Goal: Task Accomplishment & Management: Use online tool/utility

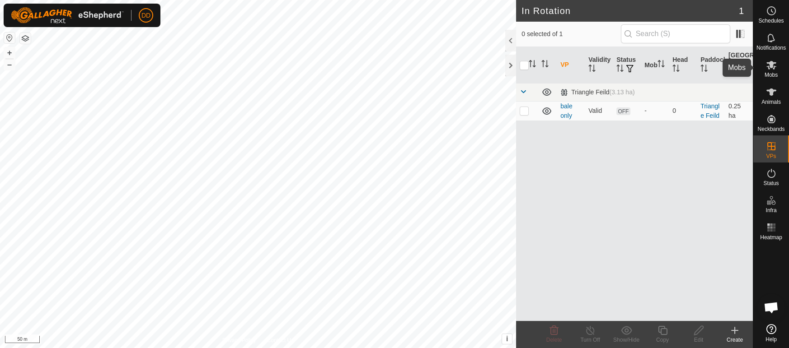
click at [774, 67] on icon at bounding box center [771, 65] width 11 height 11
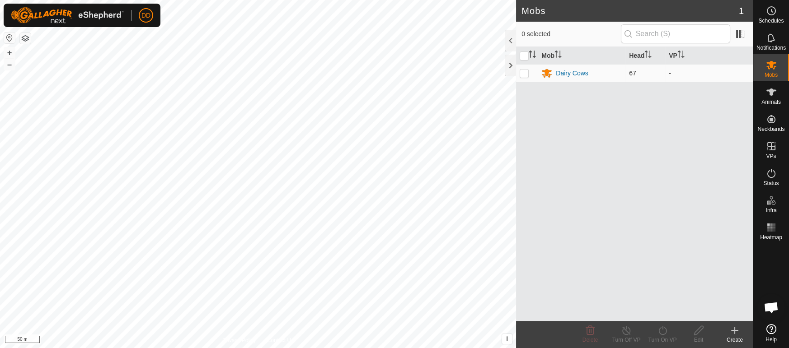
click at [525, 75] on p-checkbox at bounding box center [524, 73] width 9 height 7
checkbox input "true"
click at [656, 333] on turn-on-svg-icon at bounding box center [662, 330] width 36 height 11
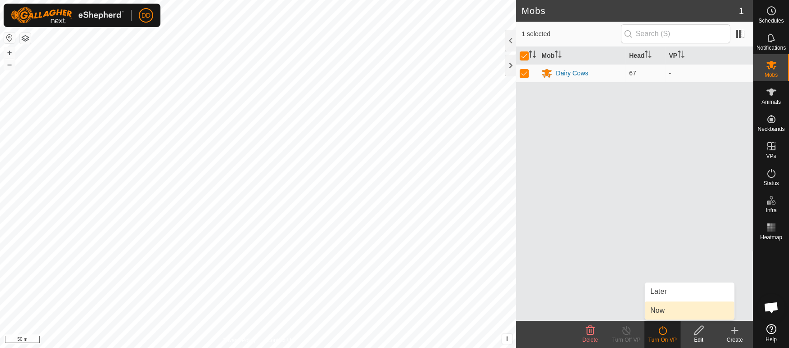
click at [653, 306] on link "Now" at bounding box center [689, 311] width 89 height 18
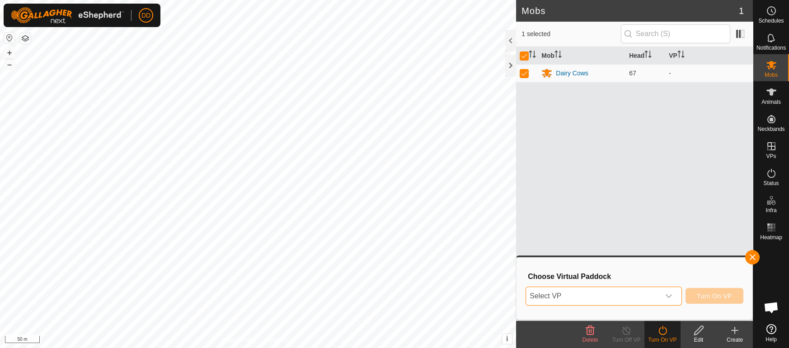
click at [560, 296] on span "Select VP" at bounding box center [592, 296] width 133 height 18
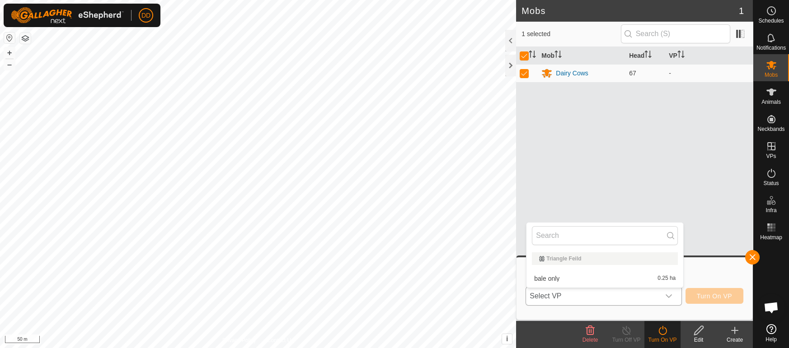
click at [544, 280] on li "bale only 0.25 ha" at bounding box center [604, 279] width 157 height 18
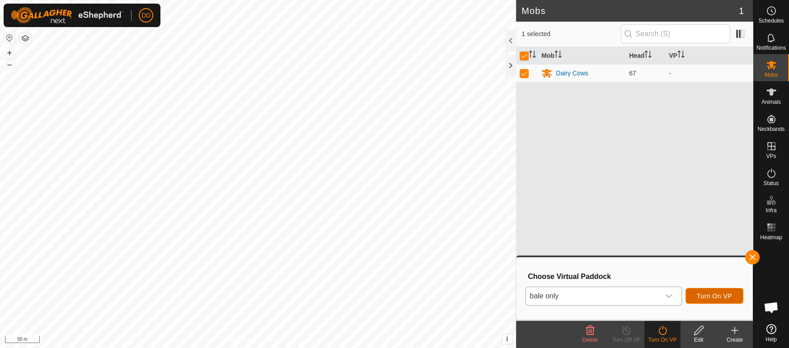
click at [708, 295] on span "Turn On VP" at bounding box center [714, 296] width 35 height 7
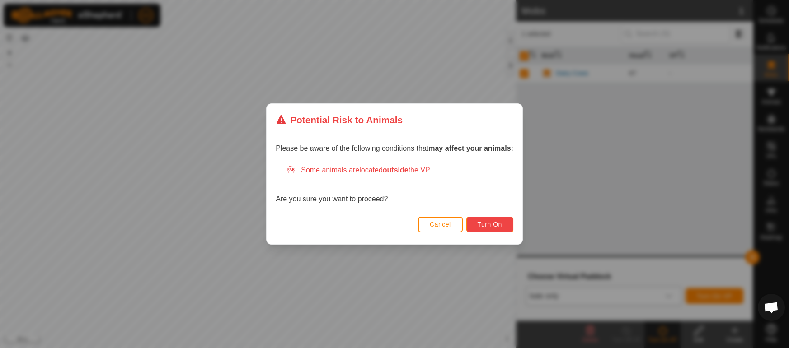
click at [473, 226] on button "Turn On" at bounding box center [489, 225] width 47 height 16
